Goal: Register for event/course

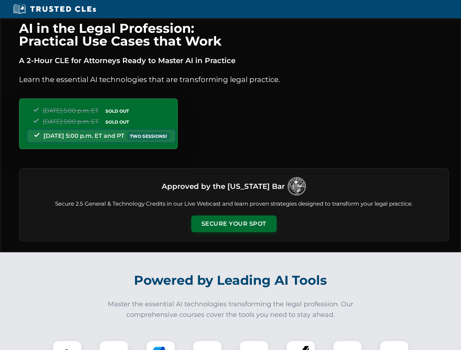
click at [233, 224] on button "Secure Your Spot" at bounding box center [233, 223] width 85 height 17
click at [67, 345] on img at bounding box center [67, 355] width 21 height 21
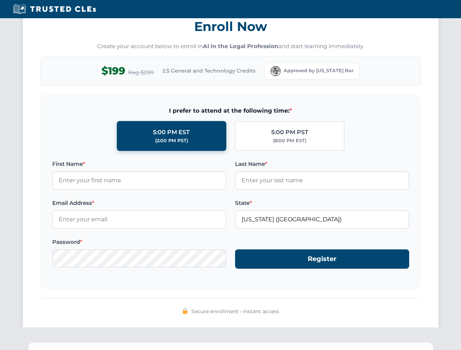
scroll to position [716, 0]
